Goal: Transaction & Acquisition: Download file/media

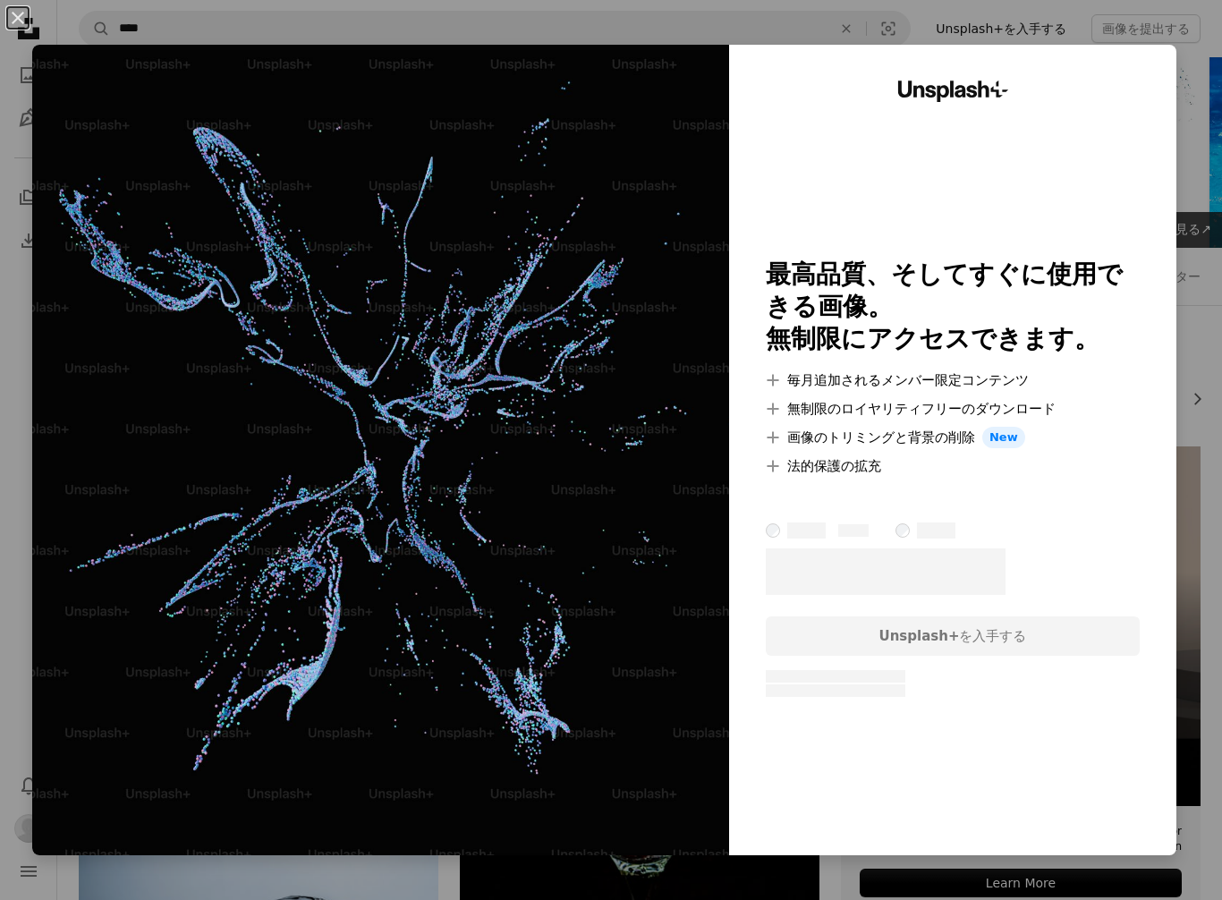
scroll to position [260, 0]
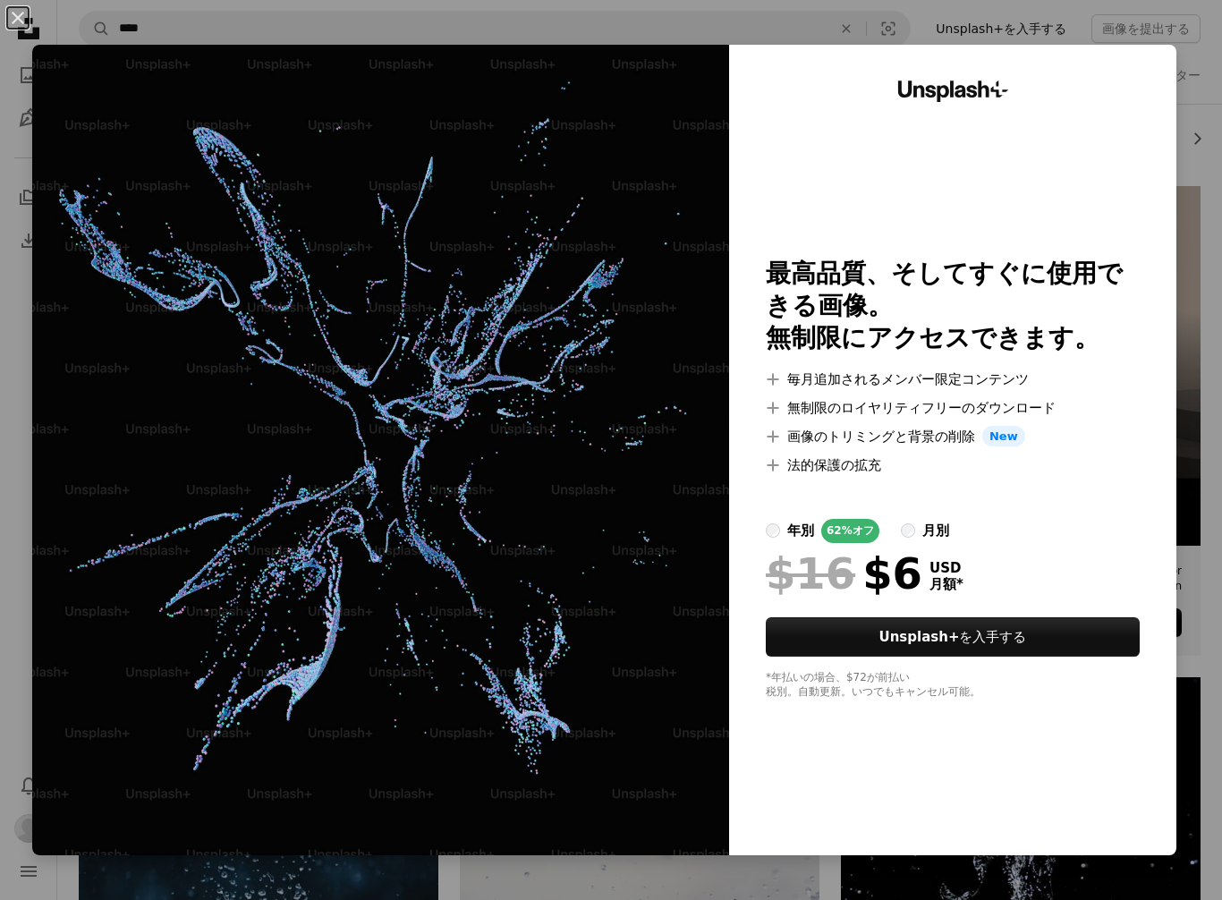
click at [1082, 511] on div at bounding box center [953, 497] width 374 height 43
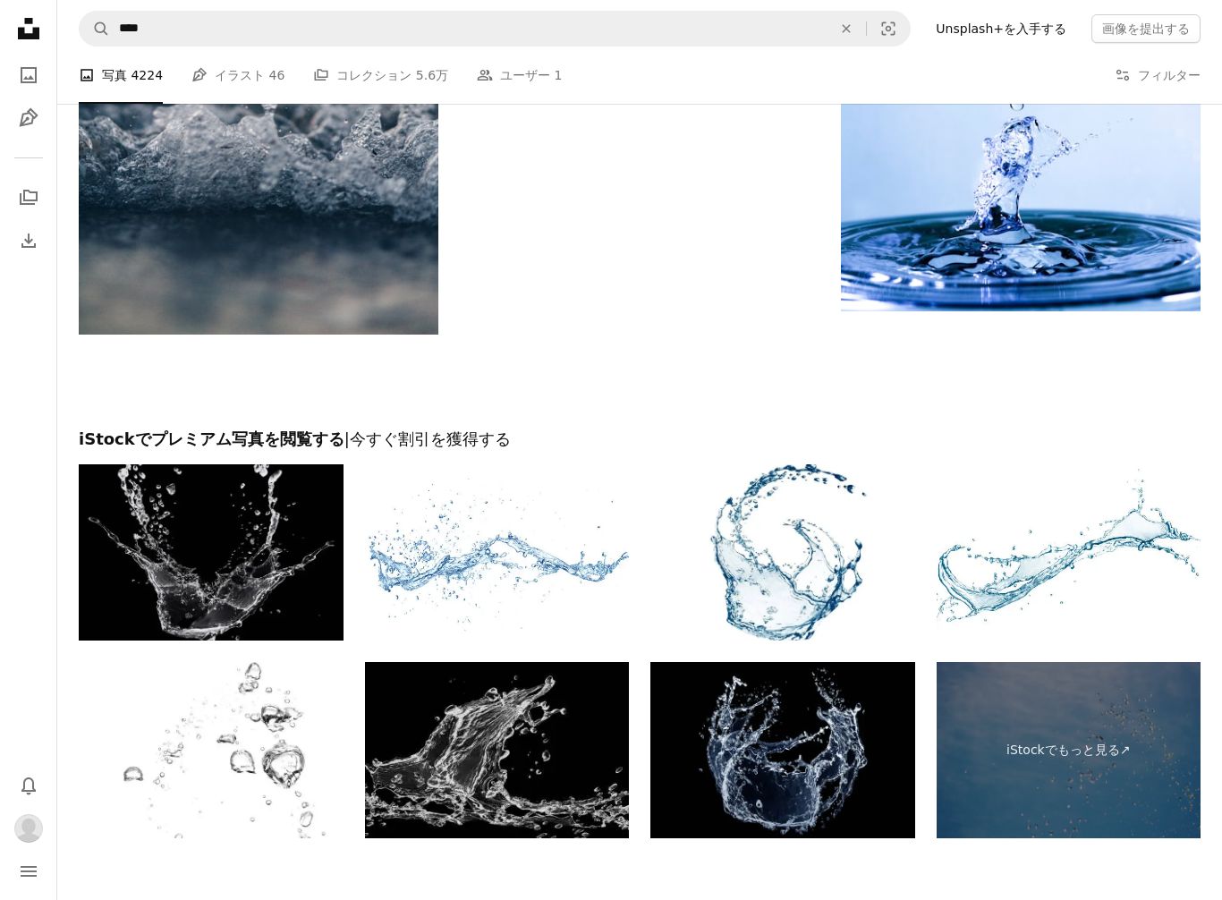
scroll to position [3321, 0]
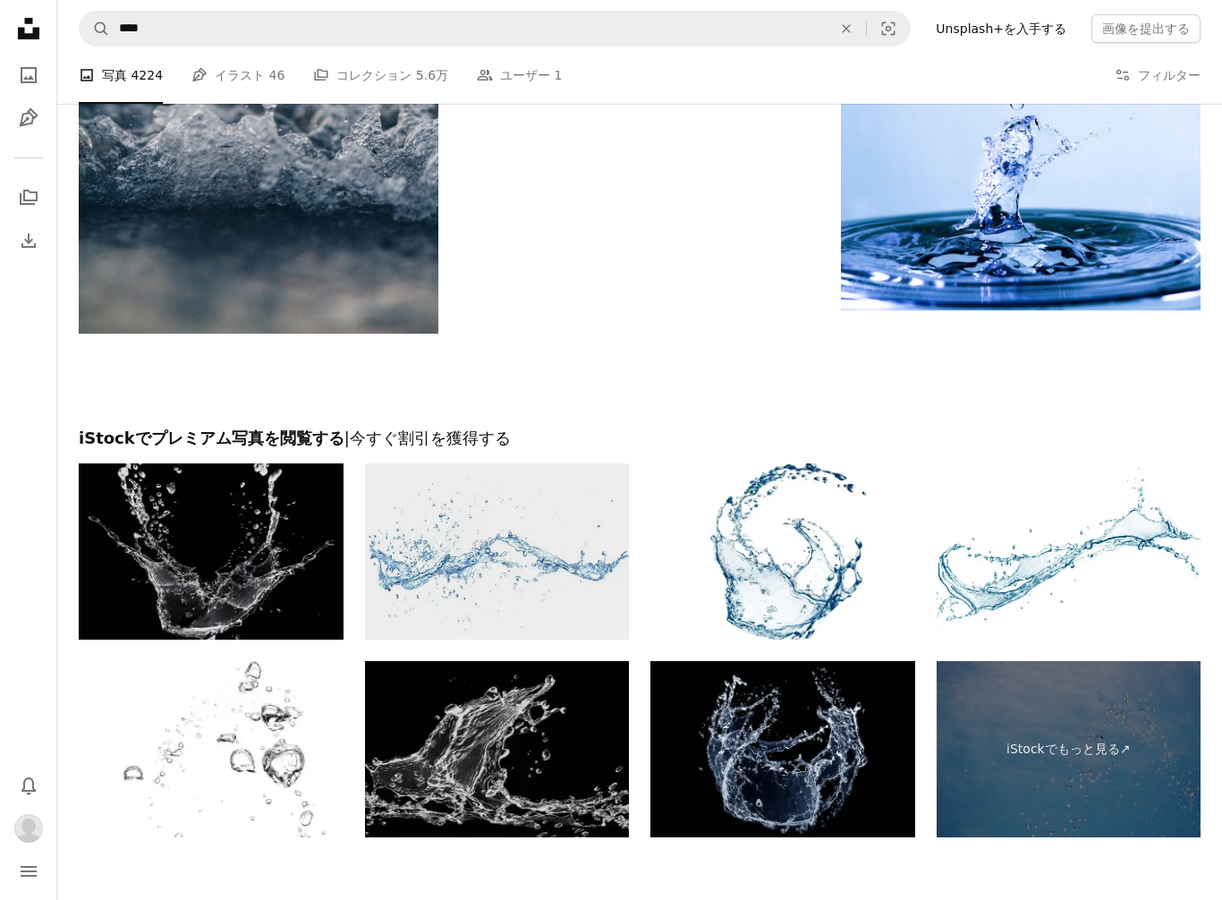
click at [543, 533] on img at bounding box center [497, 551] width 265 height 176
click at [435, 547] on img at bounding box center [497, 551] width 265 height 176
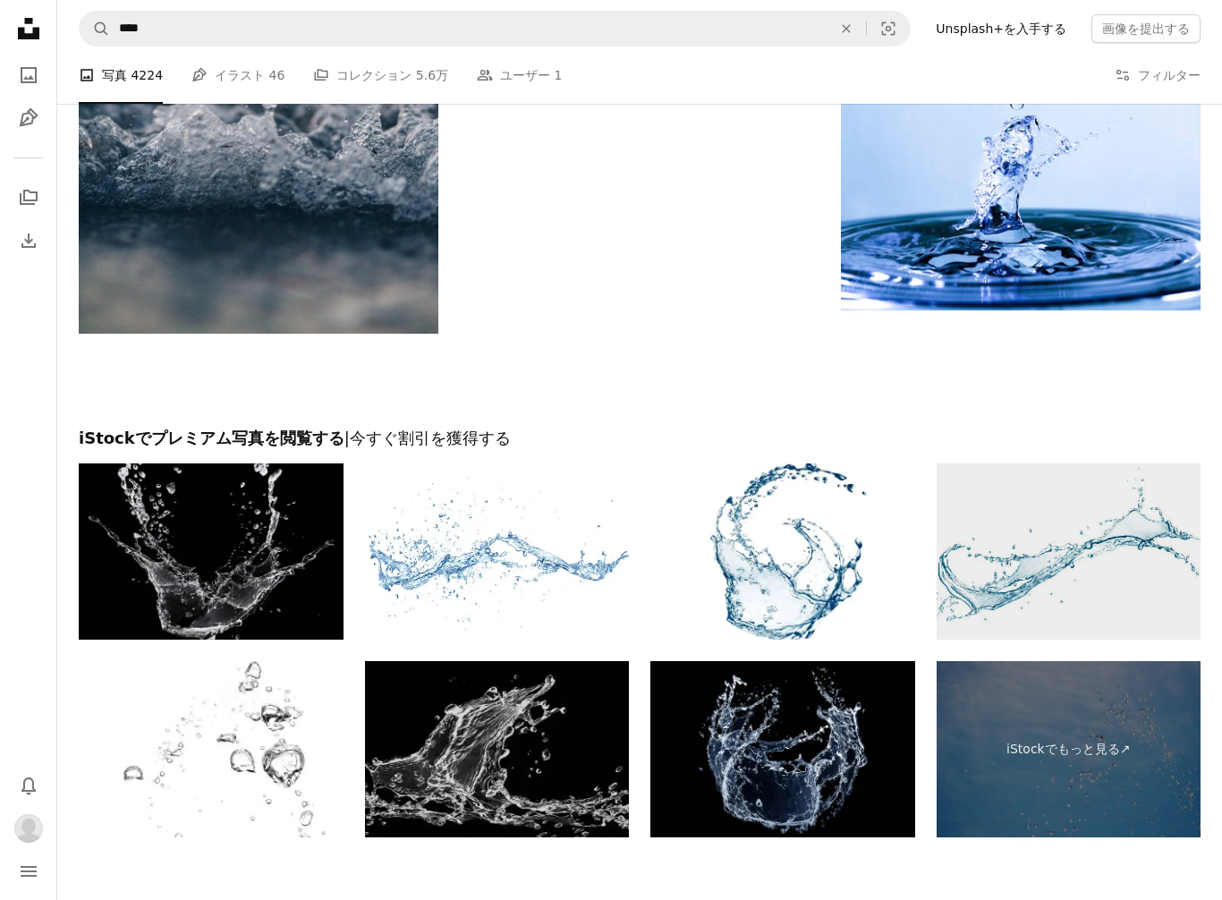
click at [1031, 569] on img at bounding box center [1069, 551] width 265 height 176
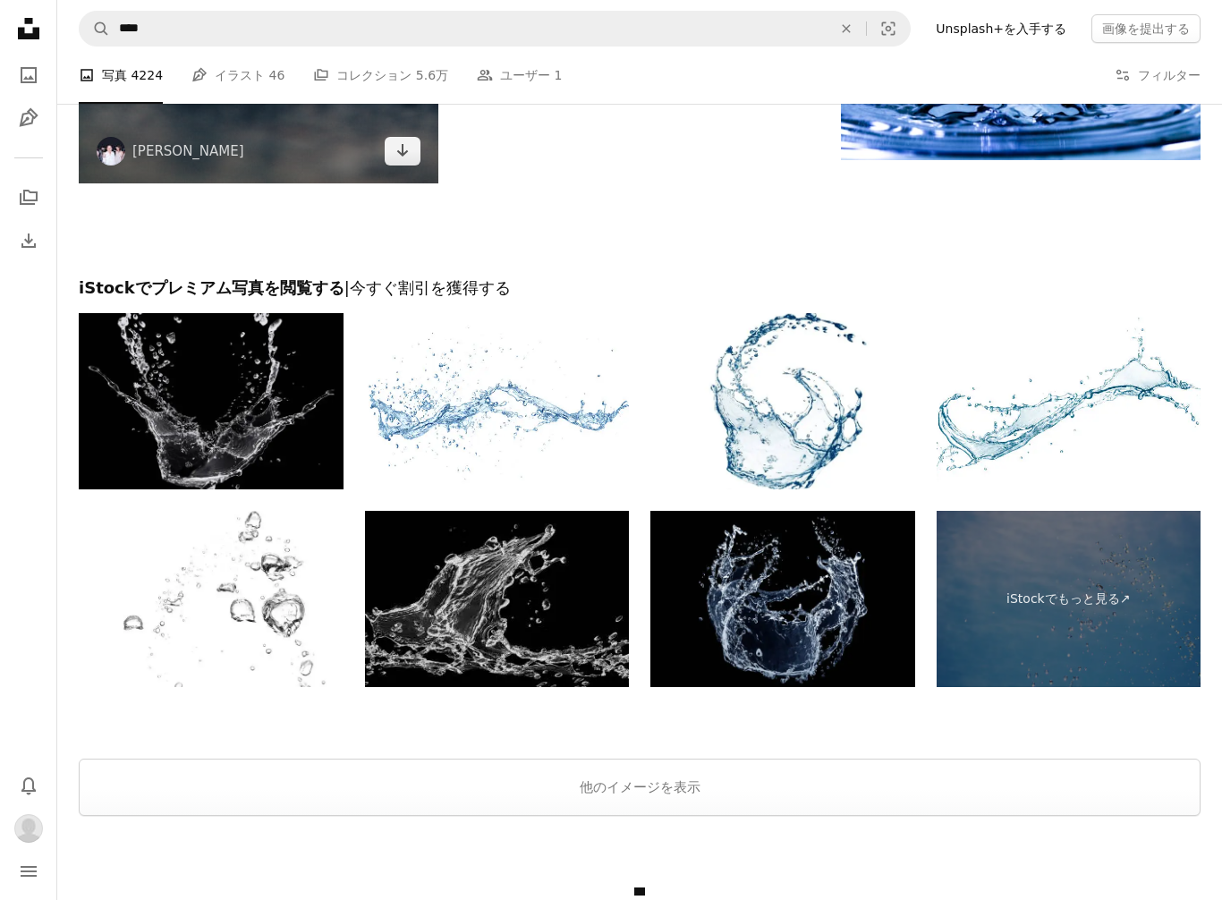
scroll to position [3488, 0]
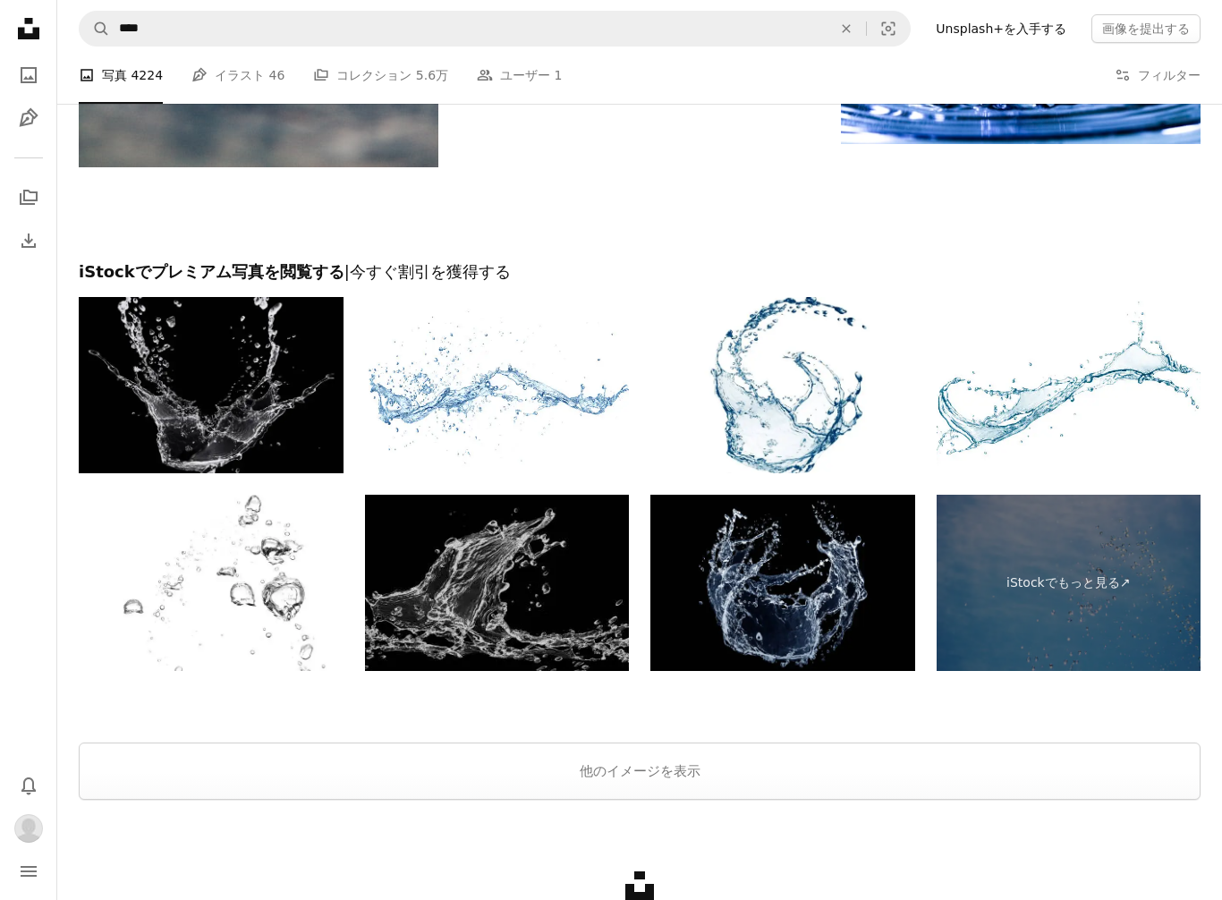
click at [498, 574] on img at bounding box center [497, 583] width 265 height 176
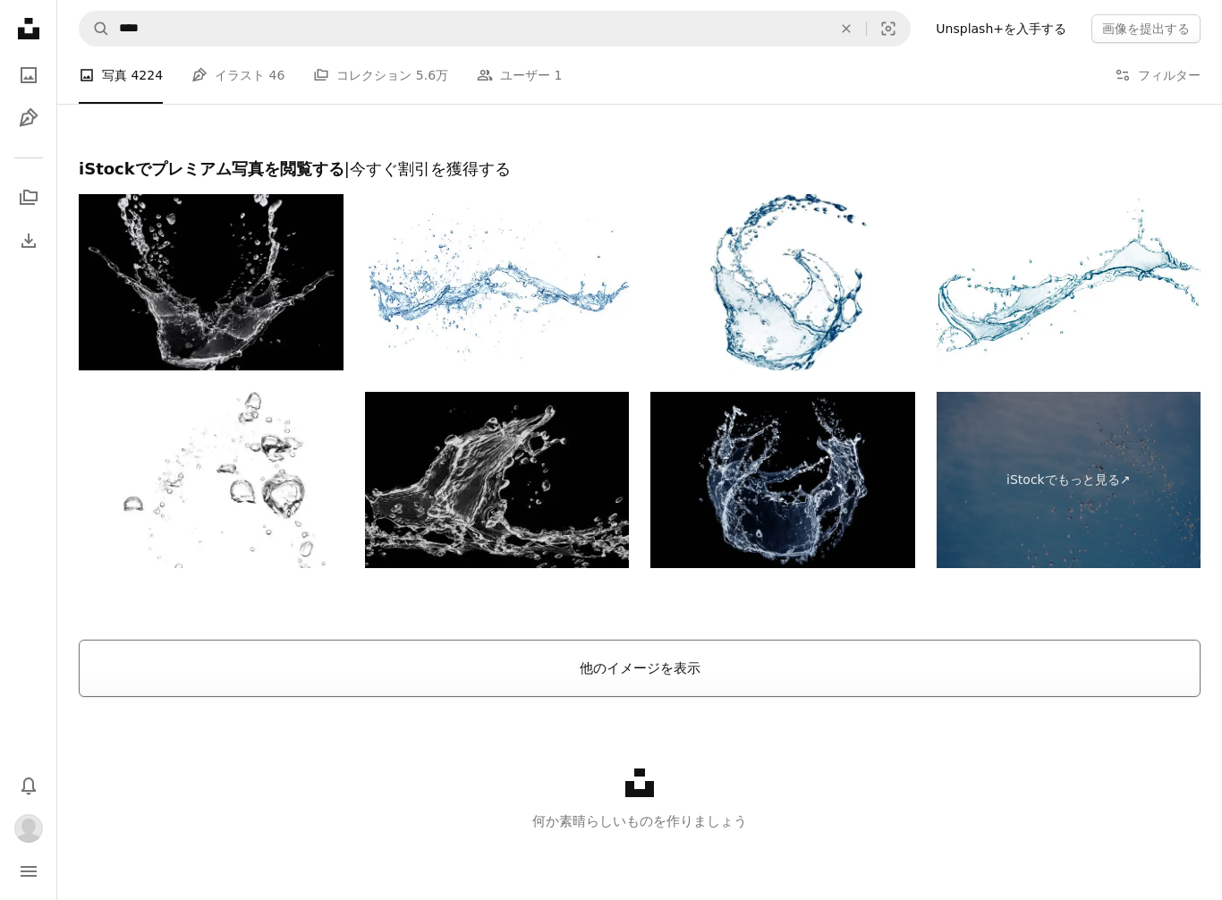
click at [644, 663] on button "他のイメージを表示" at bounding box center [640, 668] width 1122 height 57
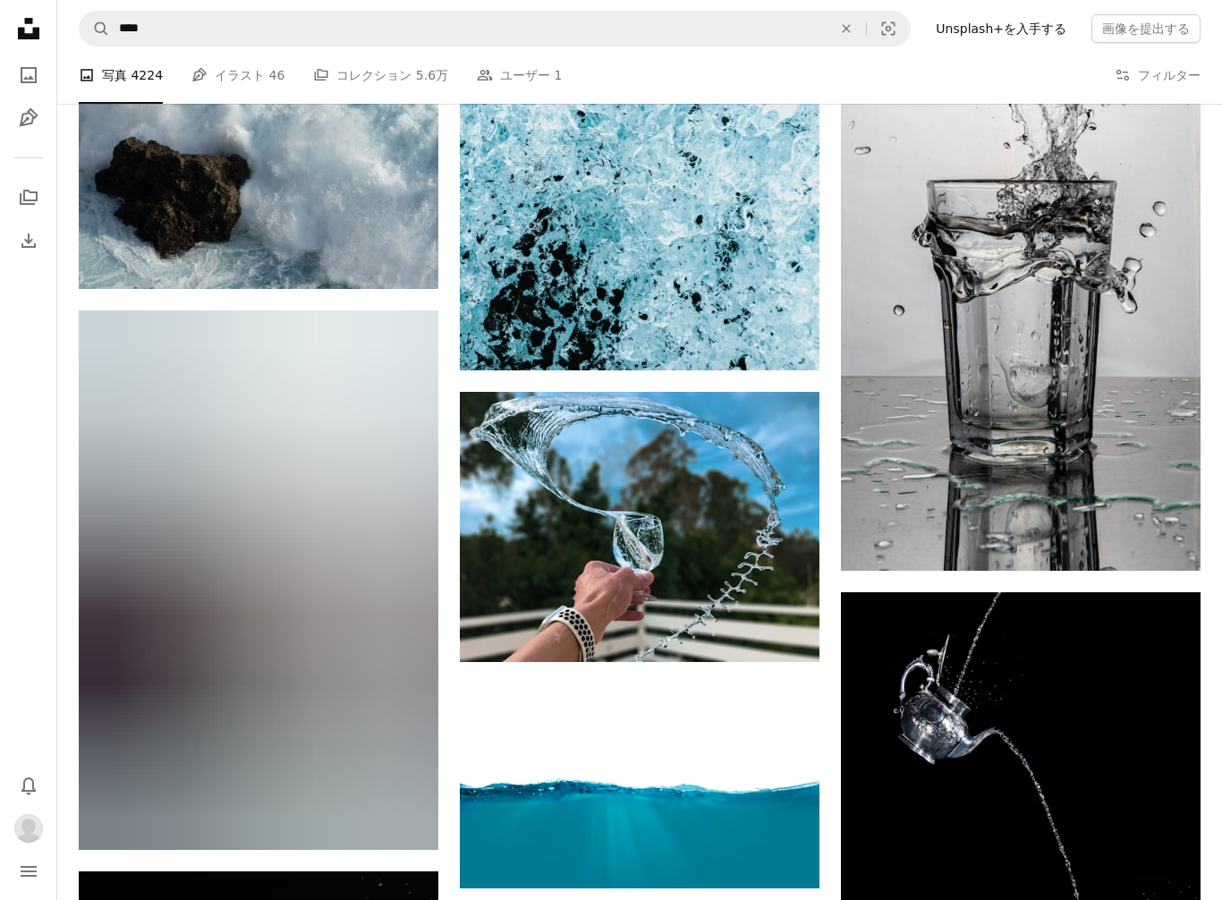
scroll to position [6911, 0]
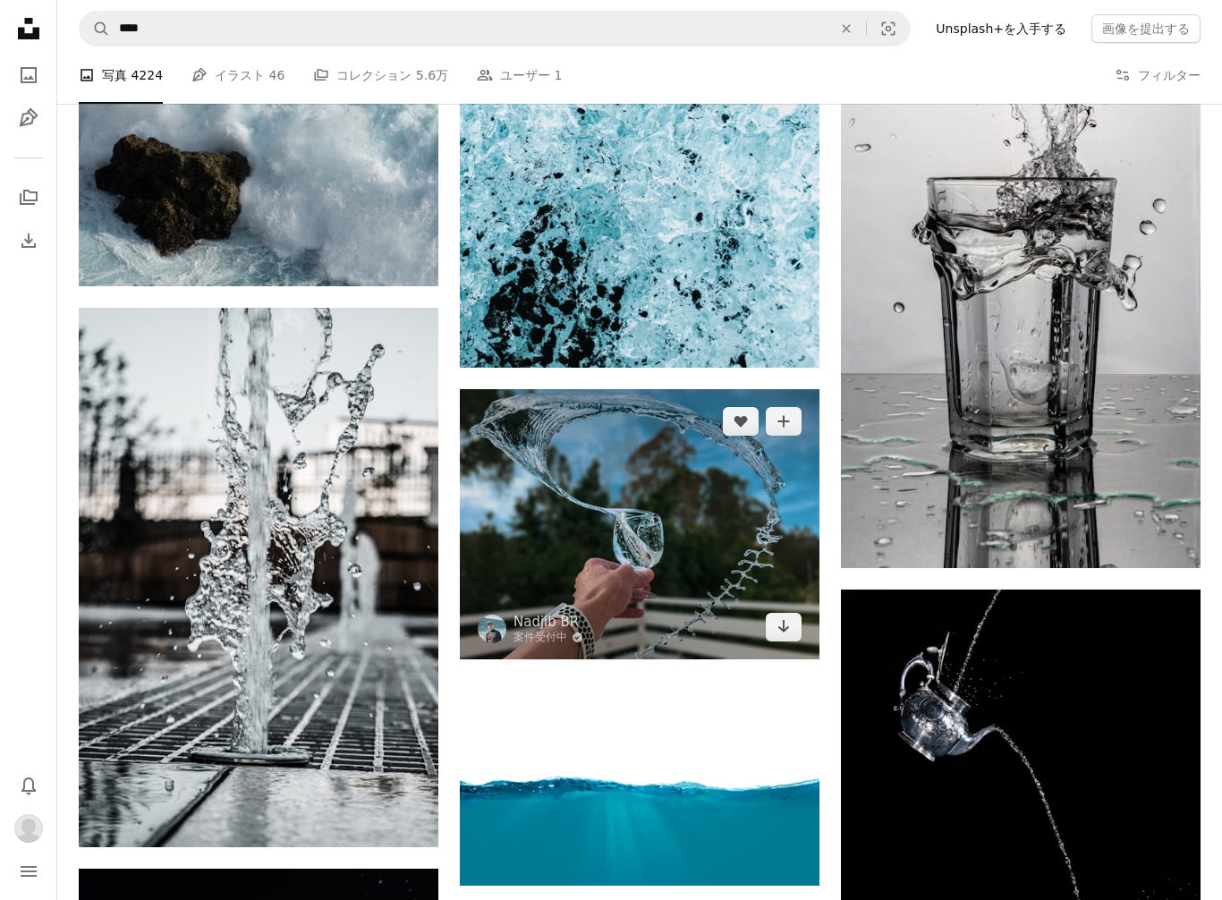
click at [646, 507] on img at bounding box center [640, 524] width 360 height 270
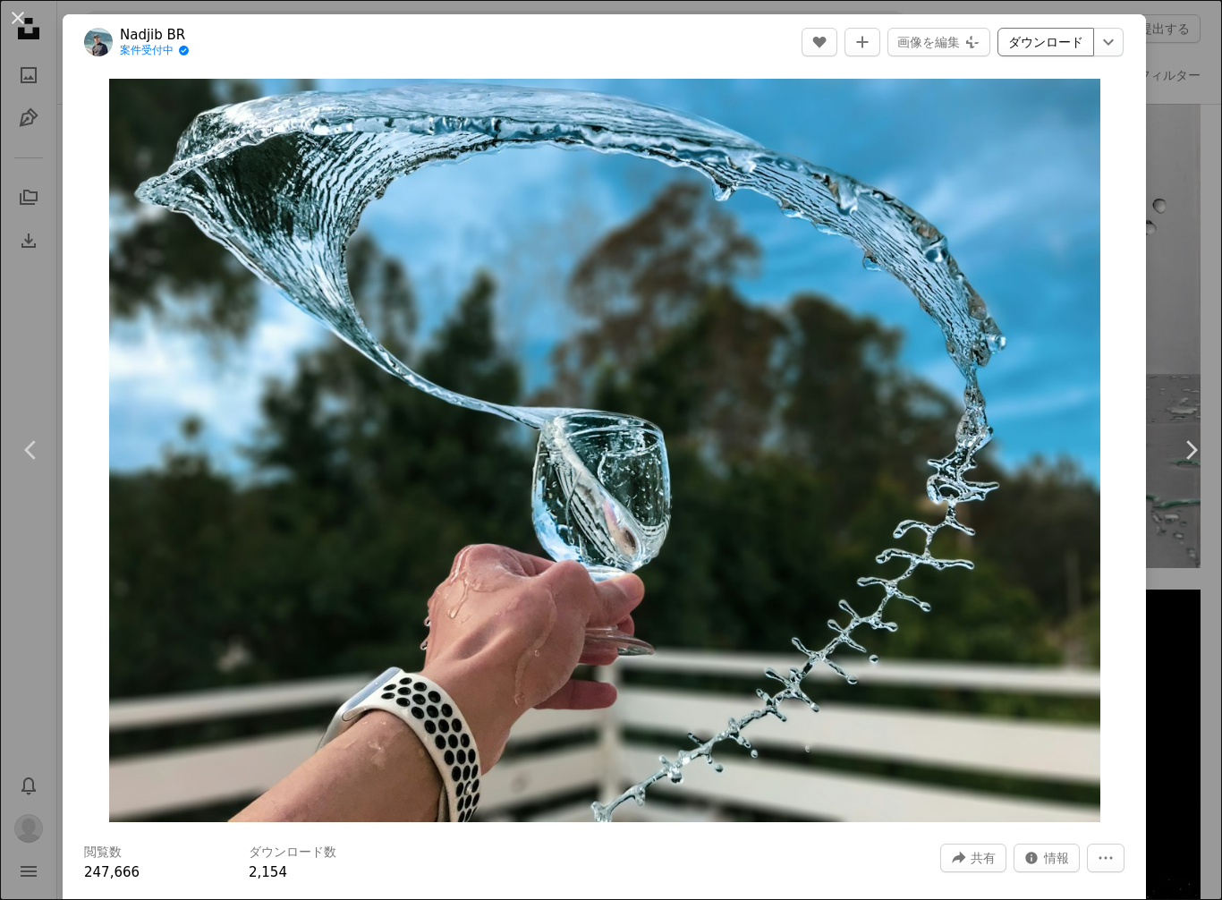
click at [1062, 38] on link "ダウンロード" at bounding box center [1046, 42] width 97 height 29
